Goal: Transaction & Acquisition: Purchase product/service

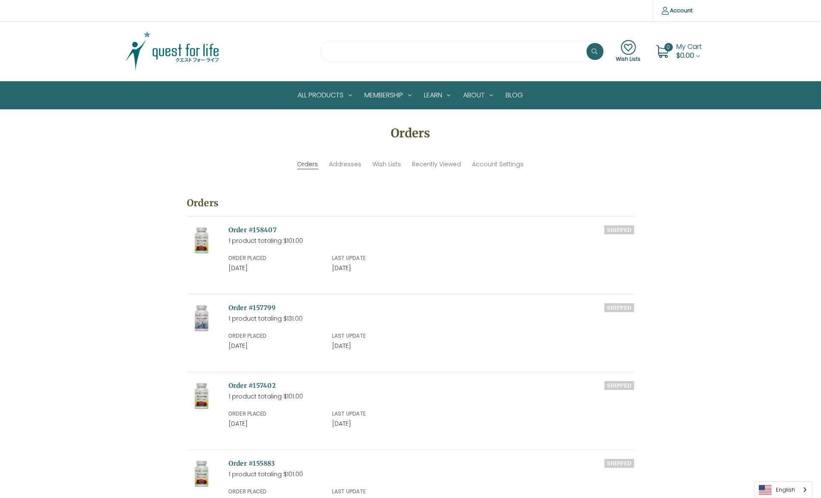
click at [346, 48] on input "search" at bounding box center [462, 51] width 285 height 21
type input "****"
click at [587, 43] on button at bounding box center [595, 51] width 17 height 17
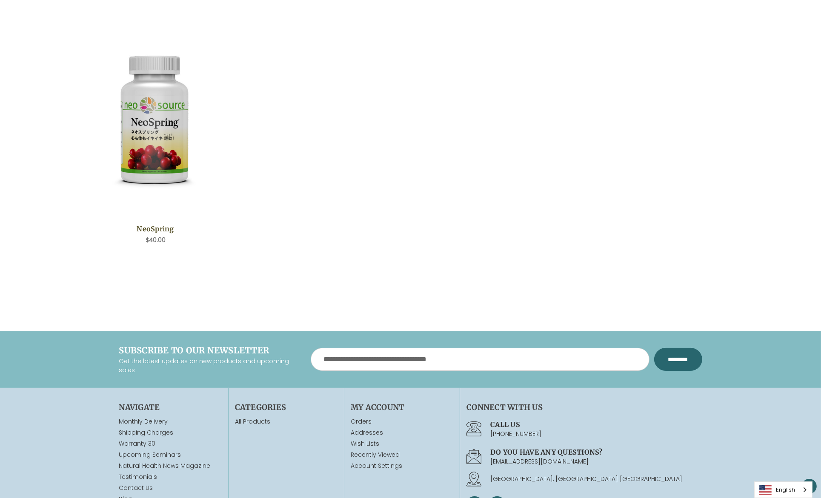
scroll to position [330, 0]
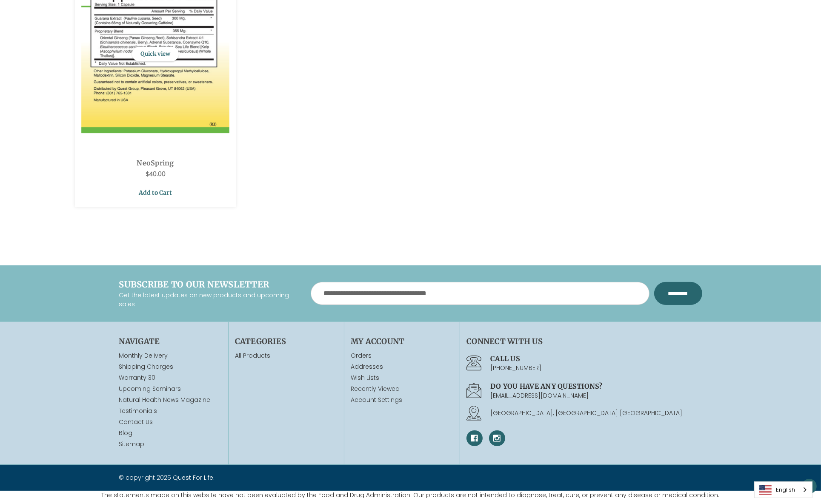
click at [155, 190] on link "Add to Cart" at bounding box center [155, 193] width 149 height 16
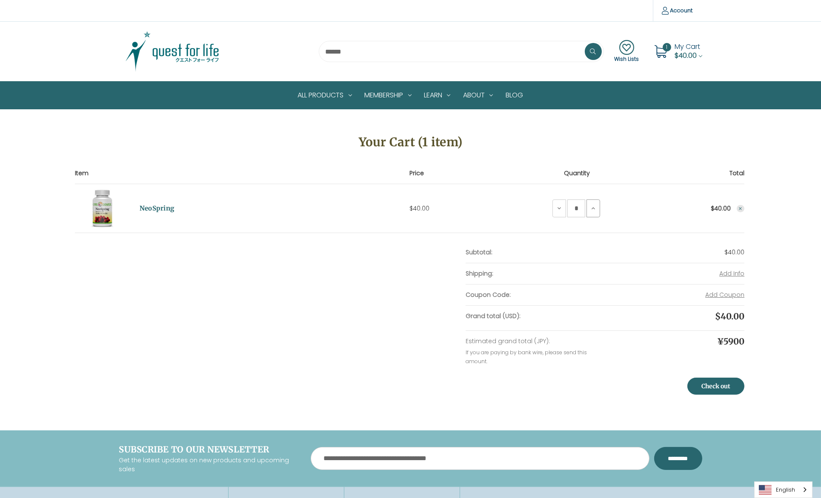
click at [592, 208] on icon at bounding box center [593, 208] width 7 height 7
click at [712, 381] on link "Check out" at bounding box center [715, 386] width 57 height 17
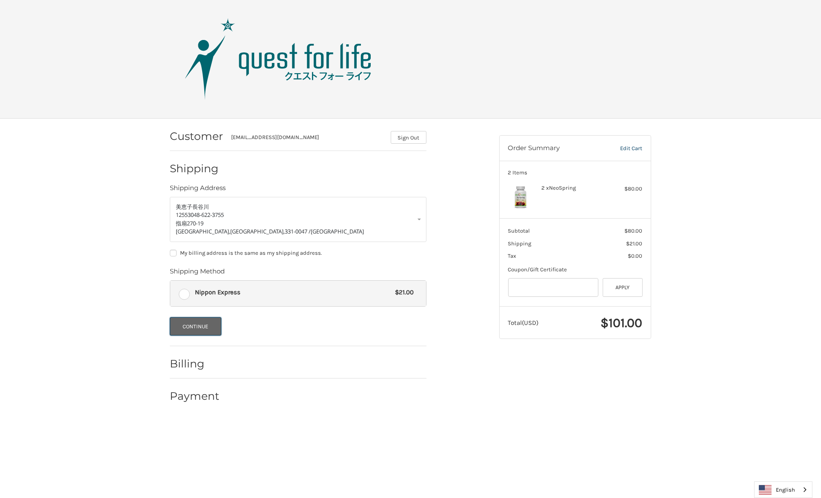
click at [202, 325] on button "Continue" at bounding box center [196, 327] width 52 height 18
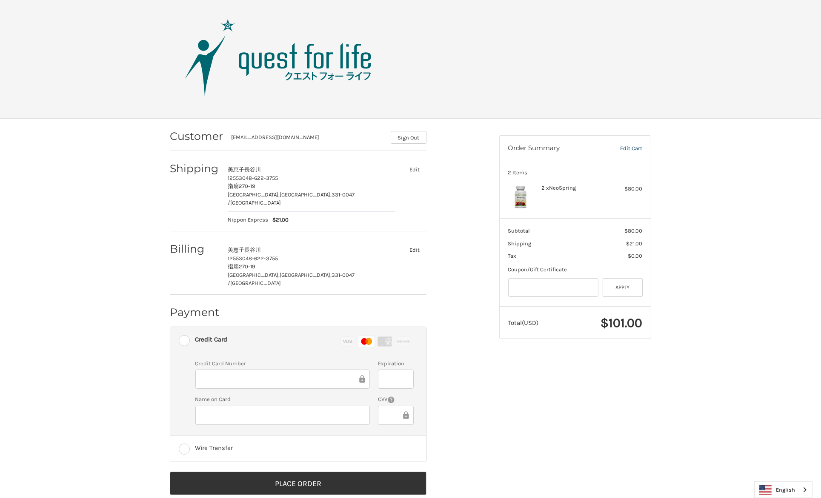
click at [584, 397] on div "Customer happy-haruru2.3mai-mimi99211@ezweb.ne.jp Sign Out Shipping 美恵子 長谷川 125…" at bounding box center [410, 316] width 511 height 395
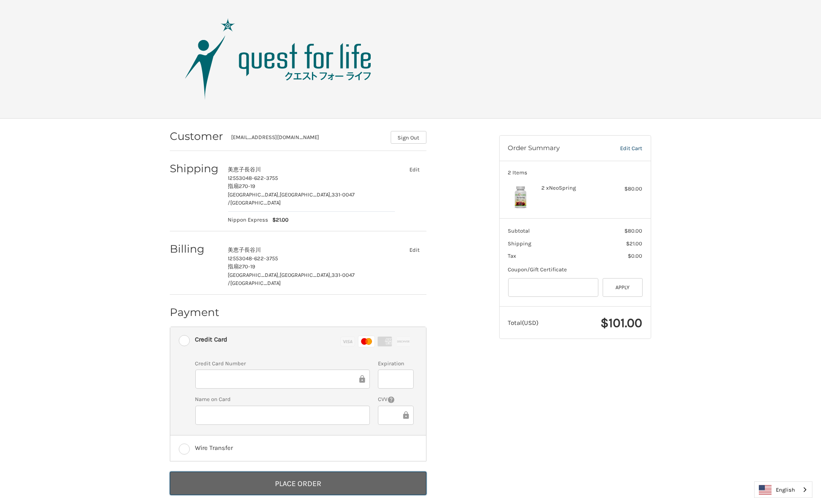
click at [314, 472] on button "Place Order" at bounding box center [298, 483] width 257 height 23
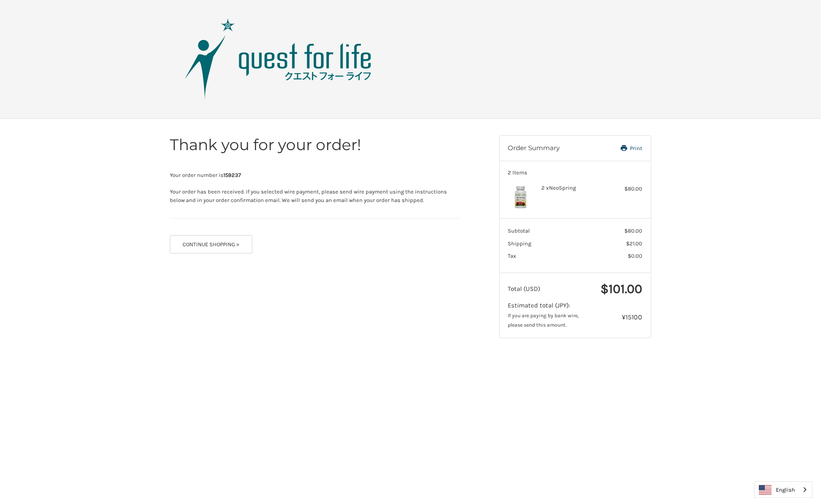
click at [267, 62] on img at bounding box center [278, 59] width 213 height 85
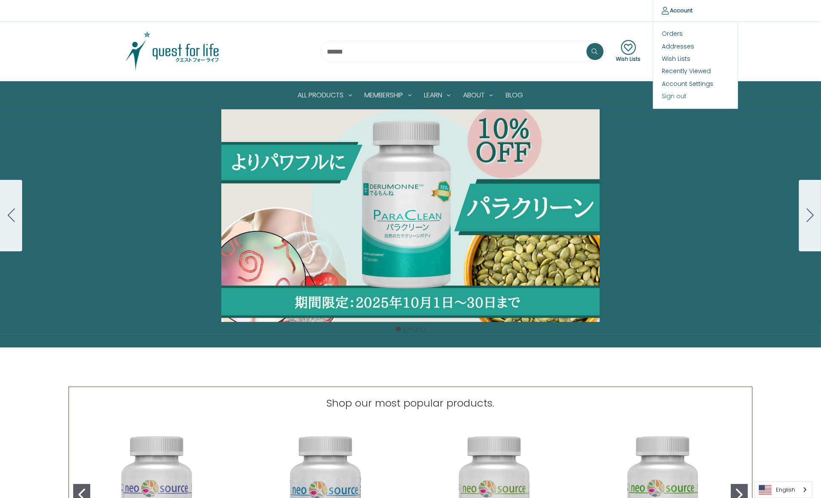
click at [669, 95] on link "Sign out" at bounding box center [695, 96] width 84 height 12
